Goal: Check status: Check status

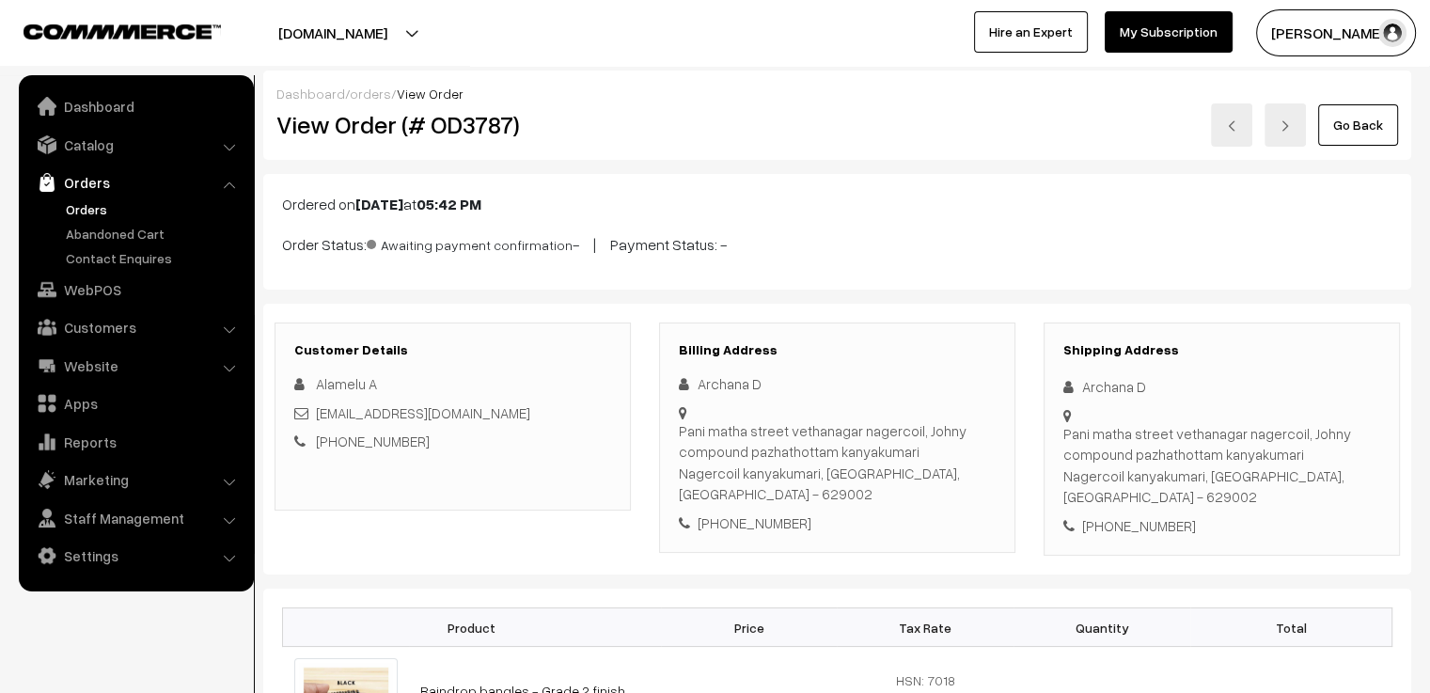
click at [359, 91] on link "orders" at bounding box center [370, 94] width 41 height 16
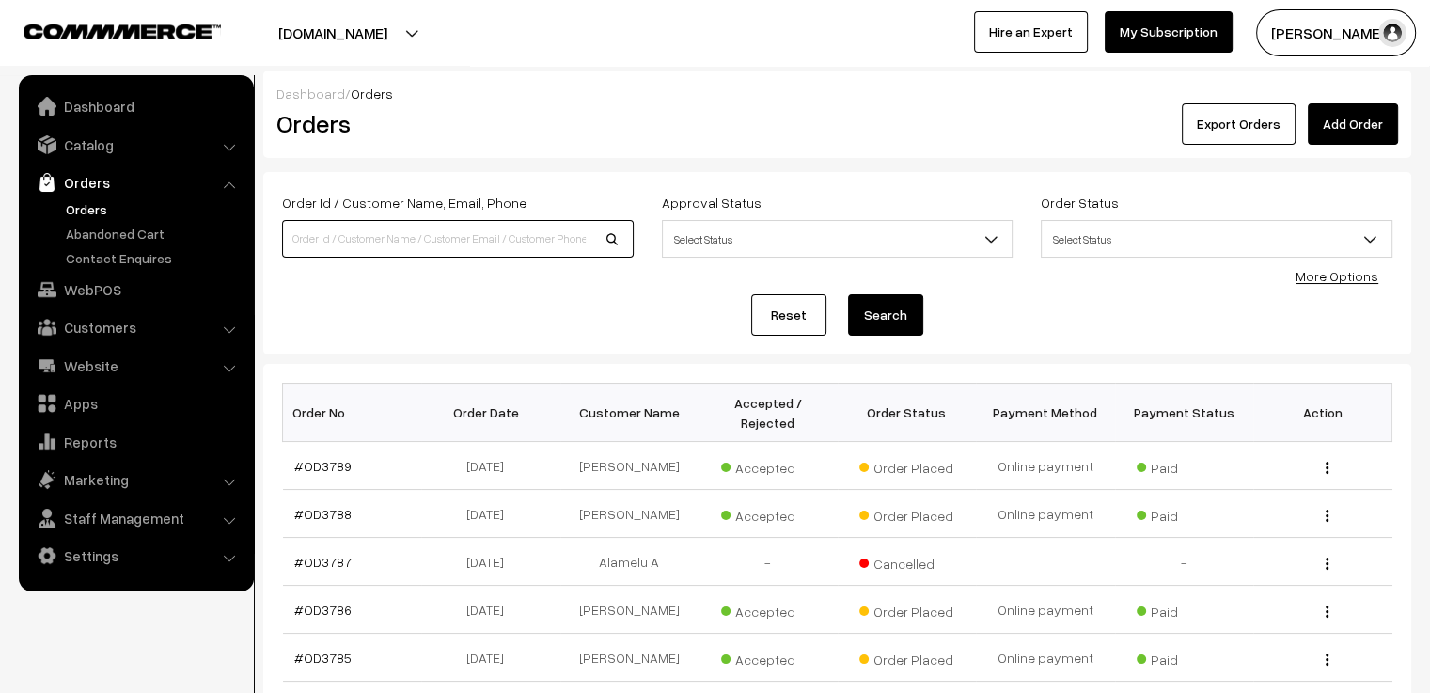
drag, startPoint x: 0, startPoint y: 0, endPoint x: 375, endPoint y: 222, distance: 435.8
click at [375, 222] on input at bounding box center [458, 239] width 352 height 38
type input "od3691"
click at [848, 294] on button "Search" at bounding box center [885, 314] width 75 height 41
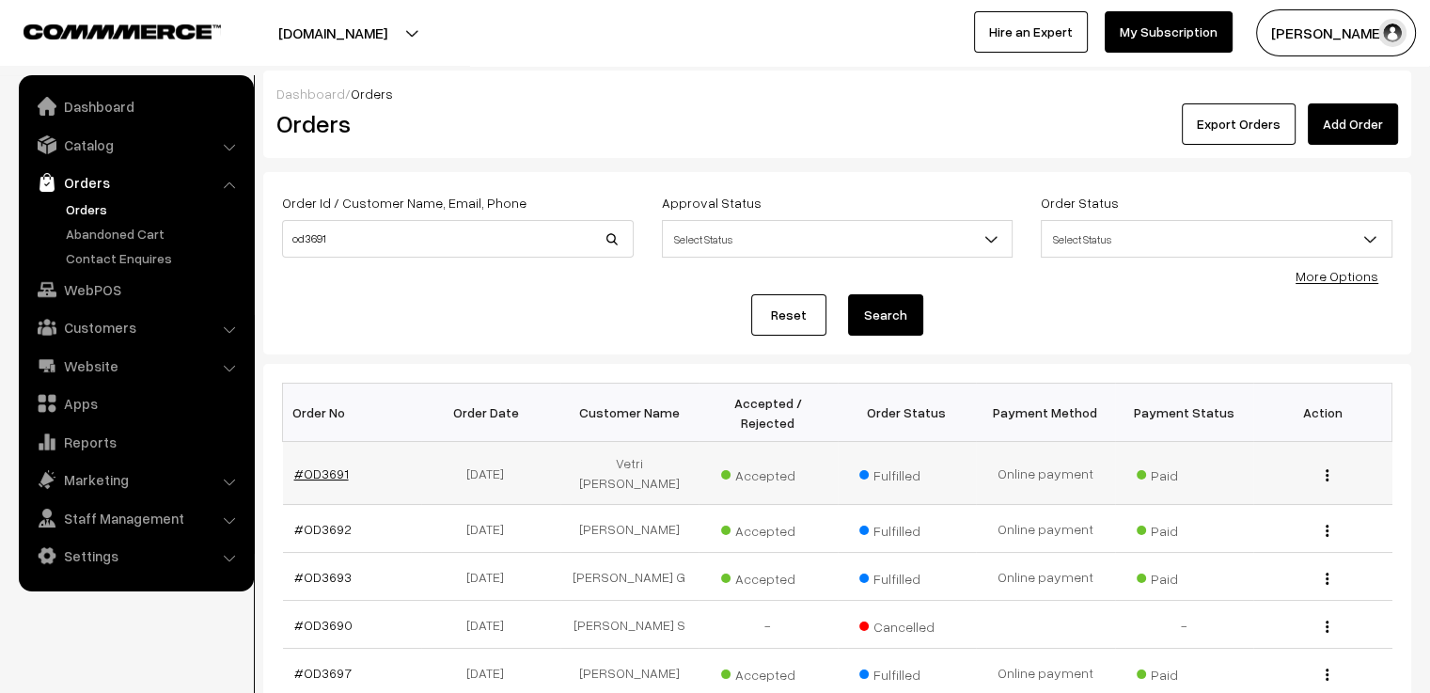
click at [328, 465] on link "#OD3691" at bounding box center [321, 473] width 55 height 16
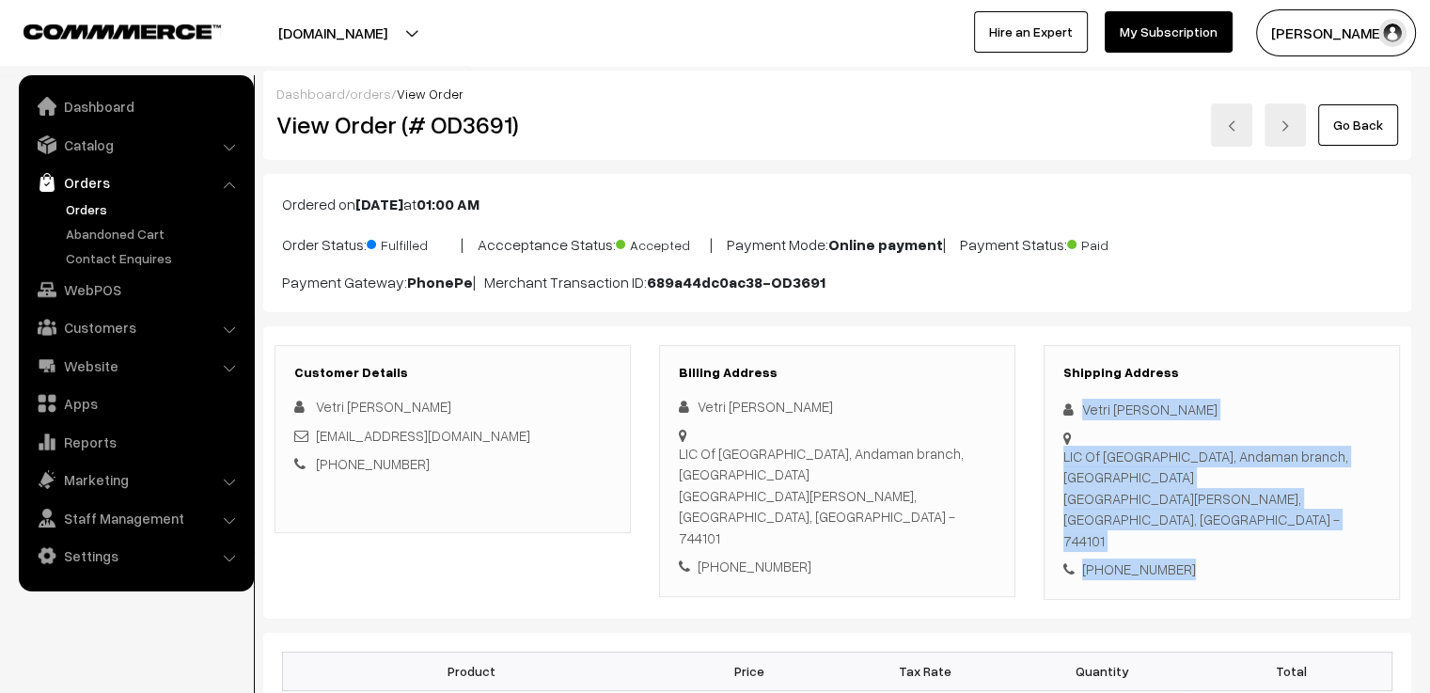
drag, startPoint x: 1194, startPoint y: 505, endPoint x: 1074, endPoint y: 411, distance: 152.7
click at [1074, 411] on div "Shipping Address Vetri Selvi Ganeshan LIC Of India, Andaman branch, Gandhi Naga…" at bounding box center [1222, 472] width 356 height 255
copy div "Vetri Selvi Ganeshan LIC Of India, Andaman branch, Gandhi Nagar Port Blair, And…"
